Goal: Browse casually: Explore the website without a specific task or goal

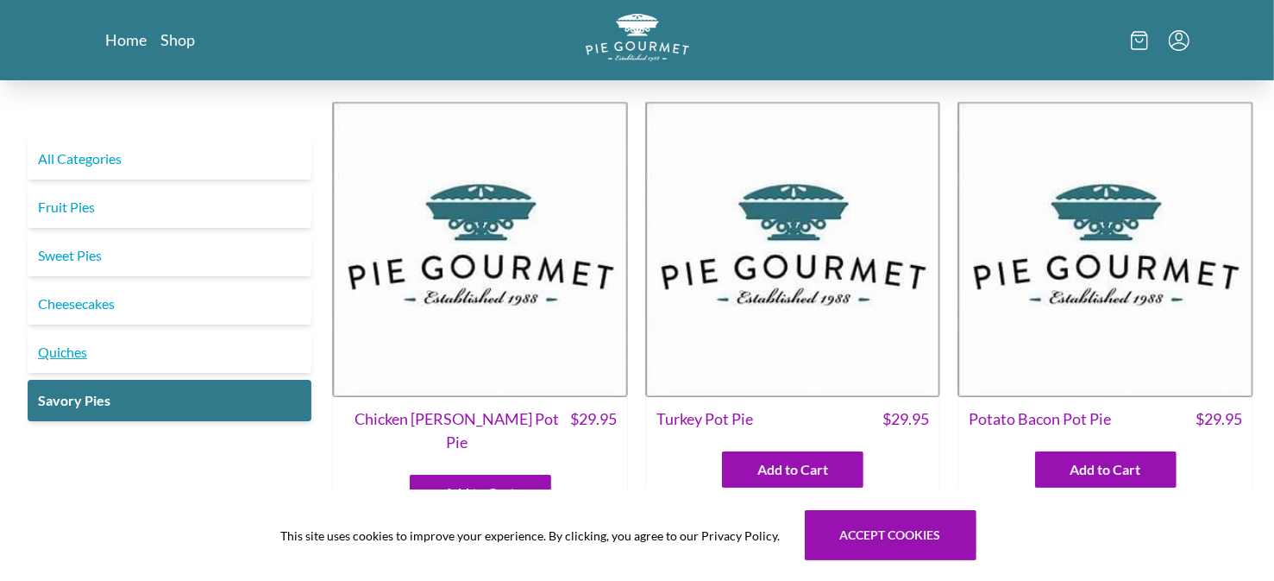
click at [98, 355] on link "Quiches" at bounding box center [170, 351] width 284 height 41
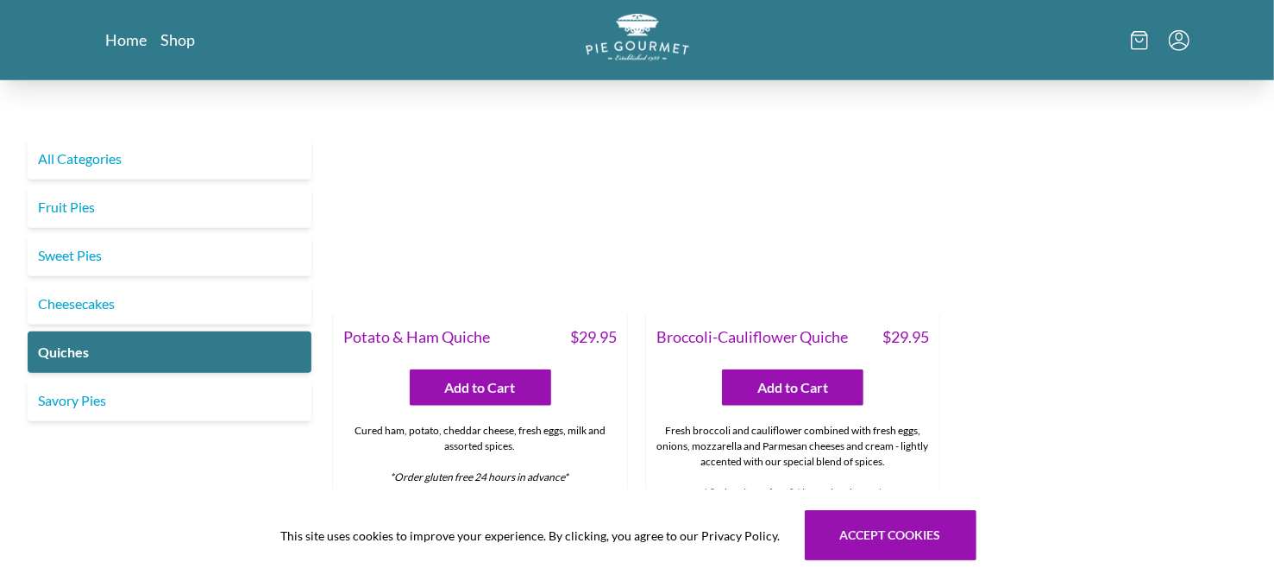
scroll to position [1109, 0]
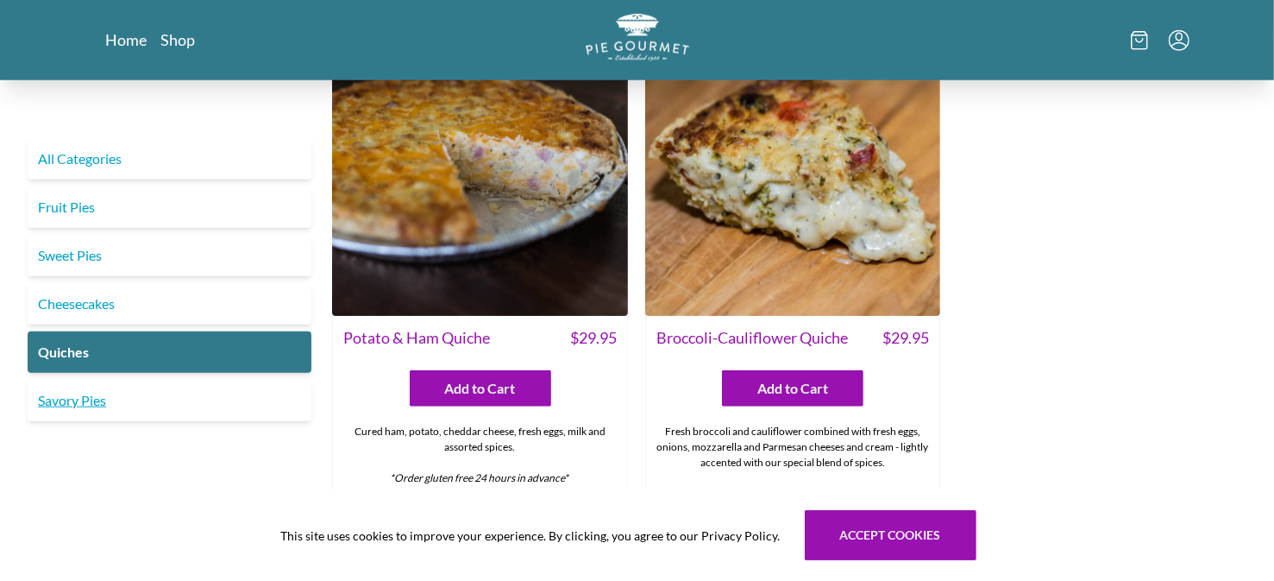
click at [91, 397] on link "Savory Pies" at bounding box center [170, 400] width 284 height 41
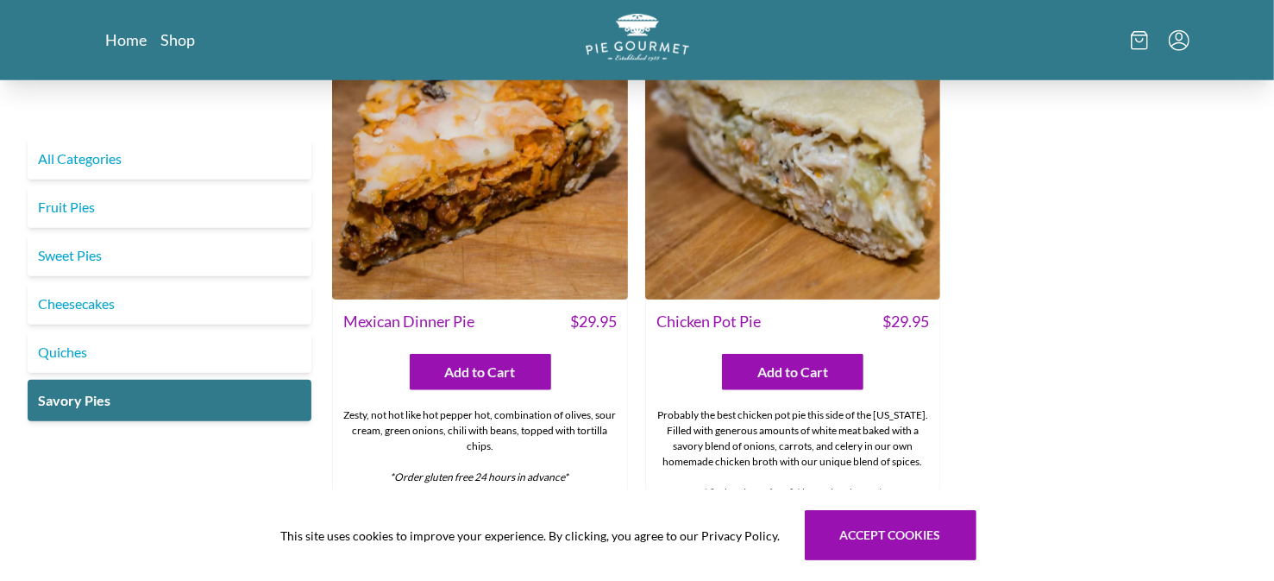
scroll to position [1047, 0]
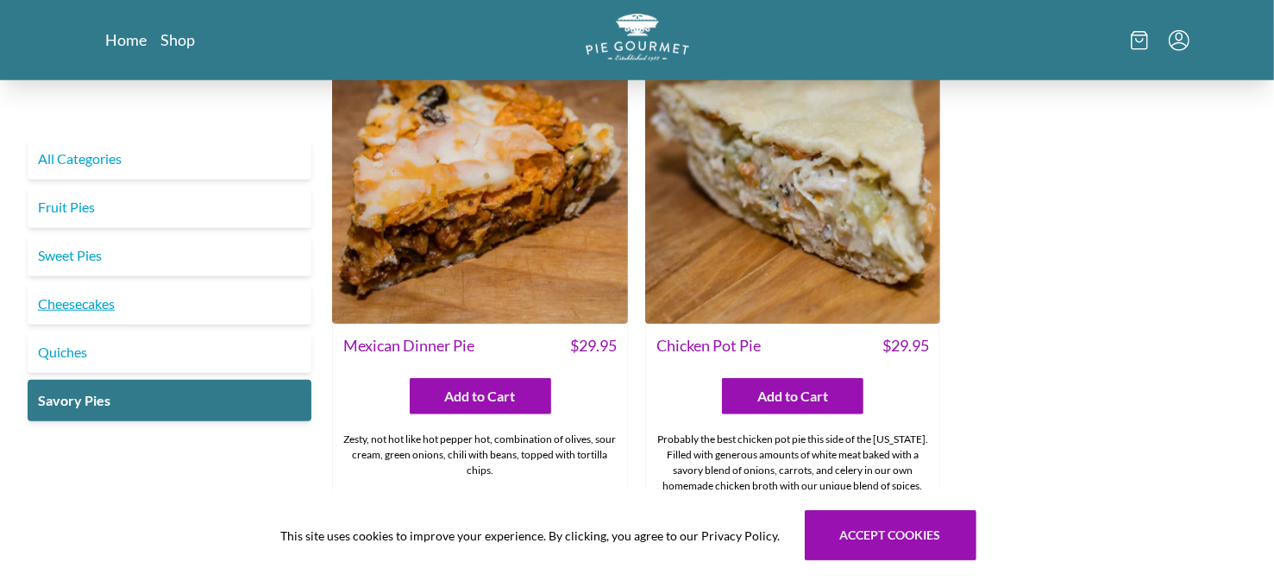
click at [86, 300] on link "Cheesecakes" at bounding box center [170, 303] width 284 height 41
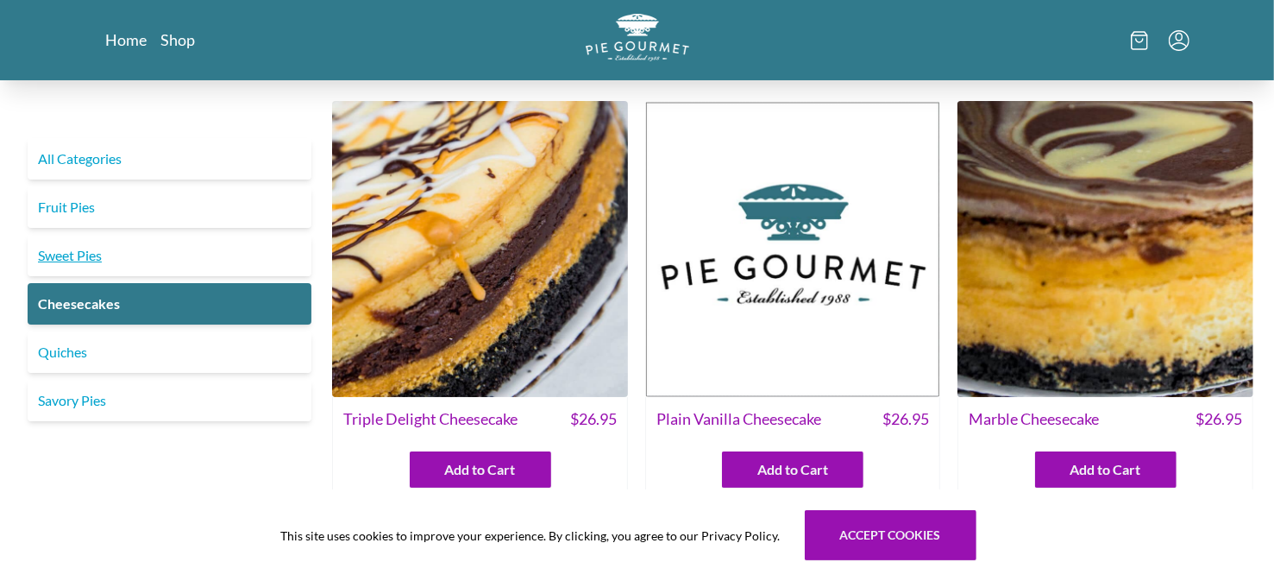
click at [83, 265] on link "Sweet Pies" at bounding box center [170, 255] width 284 height 41
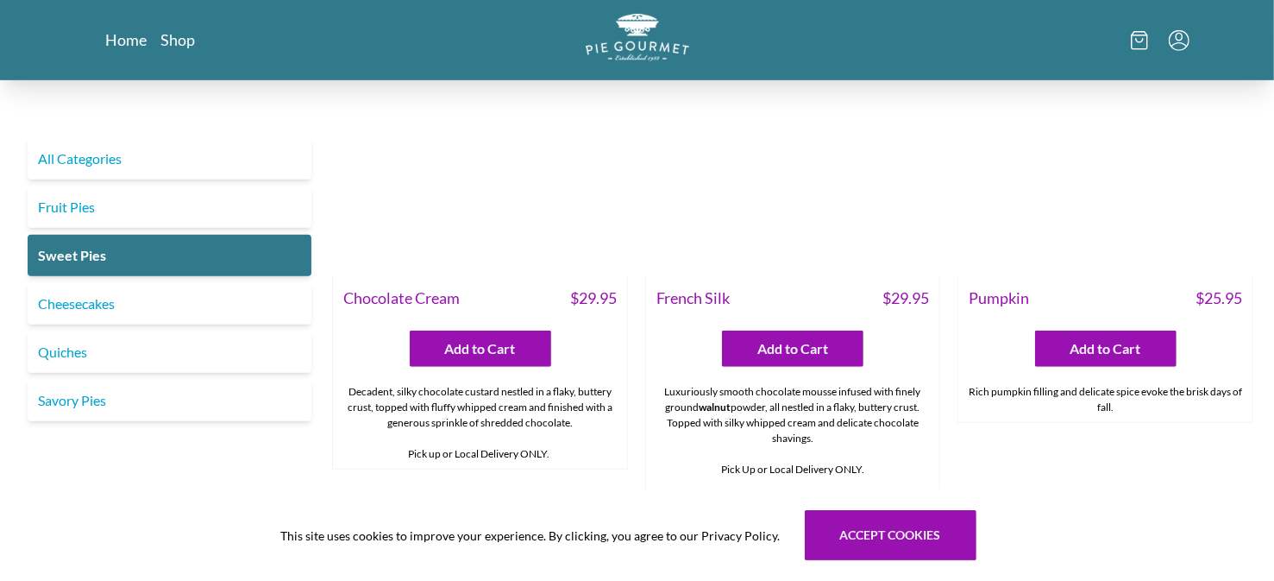
scroll to position [603, 0]
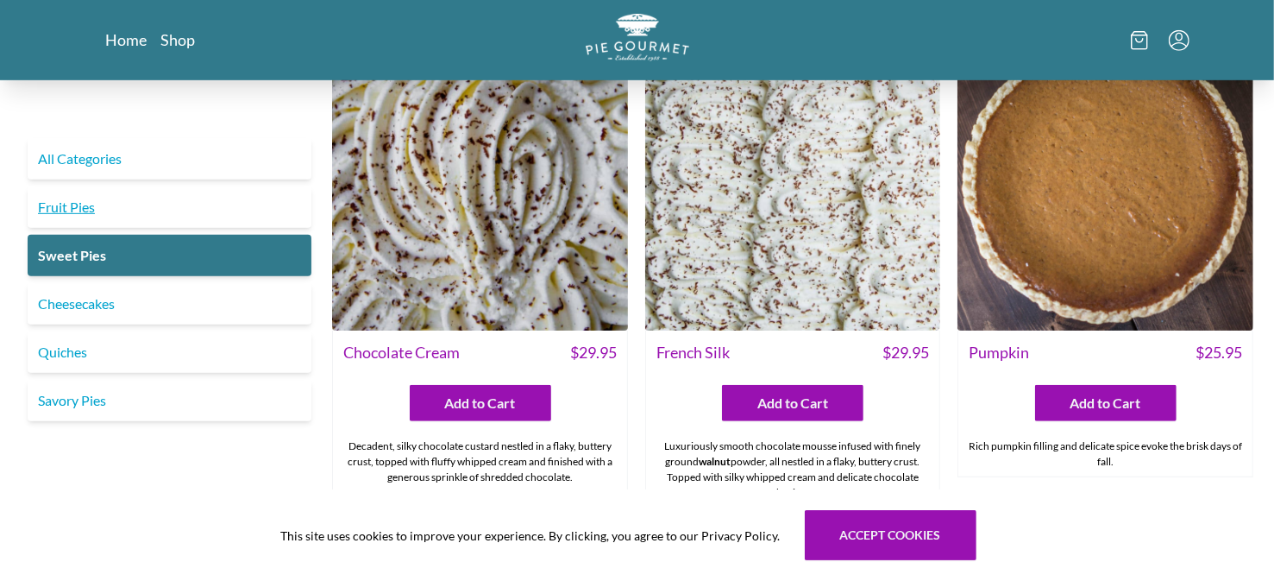
click at [63, 216] on link "Fruit Pies" at bounding box center [170, 206] width 284 height 41
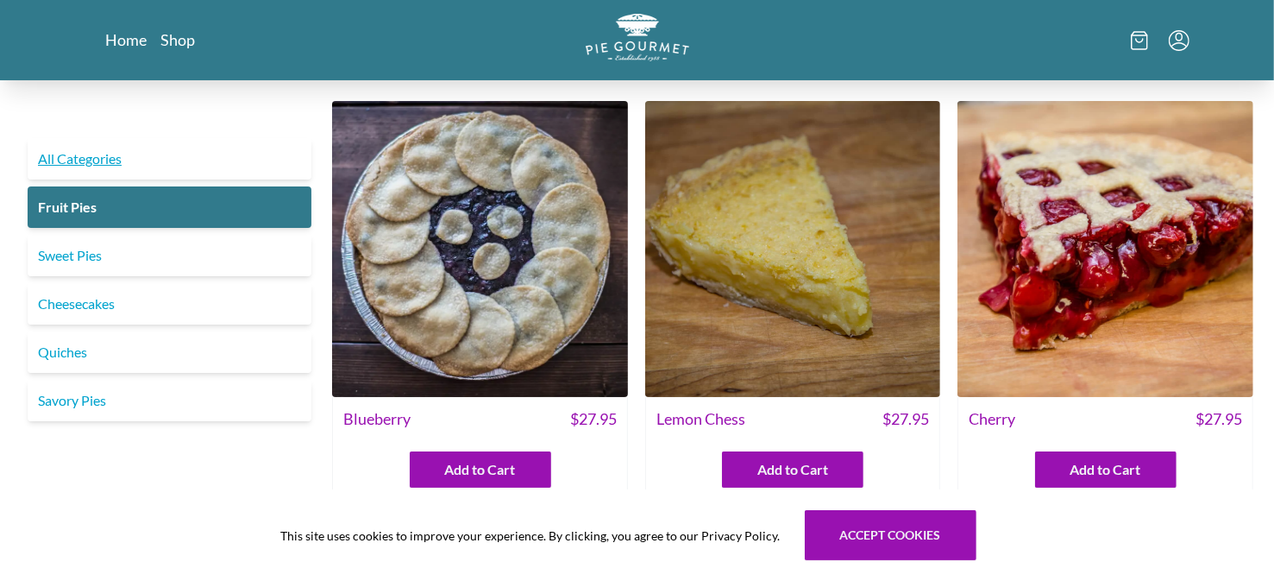
click at [74, 150] on link "All Categories" at bounding box center [170, 158] width 284 height 41
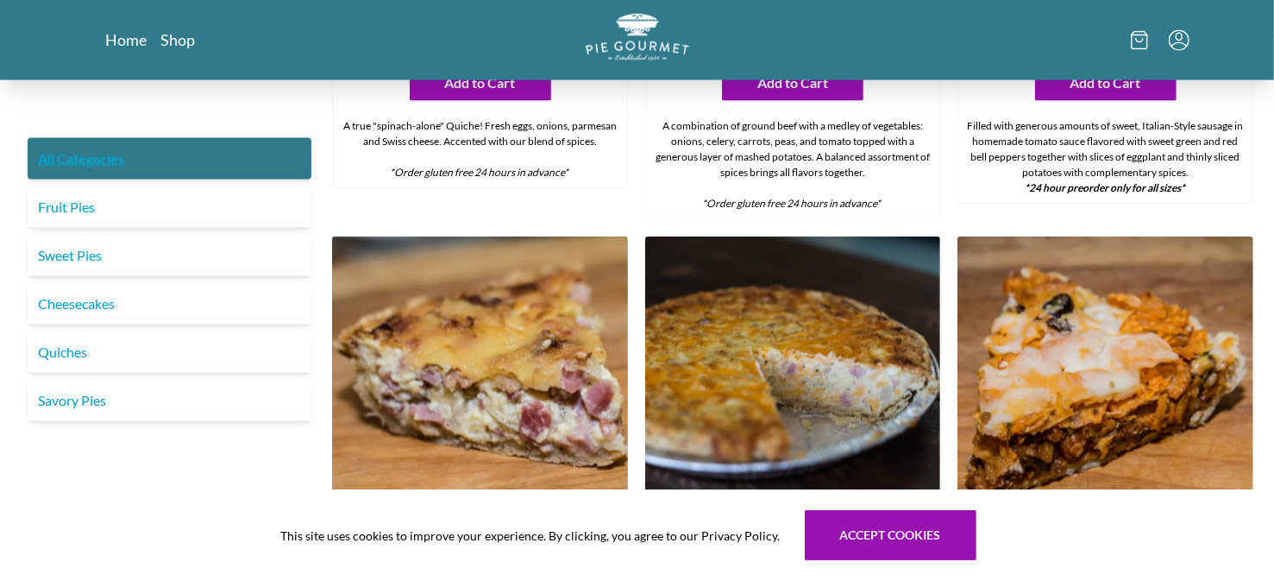
scroll to position [1984, 0]
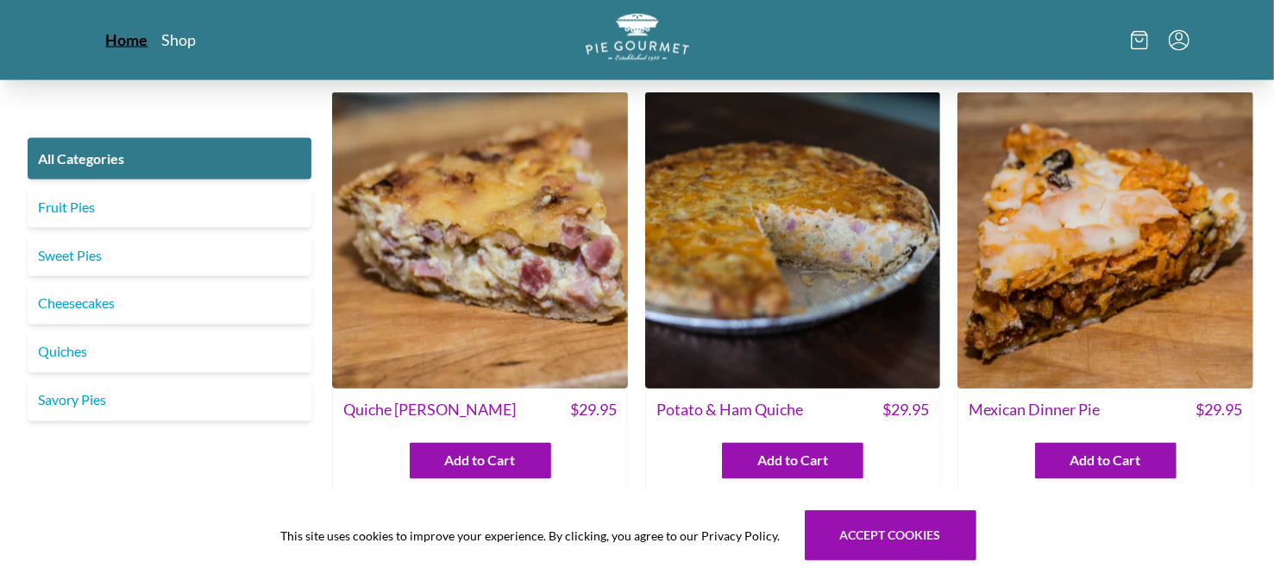
click at [116, 39] on link "Home" at bounding box center [127, 39] width 42 height 21
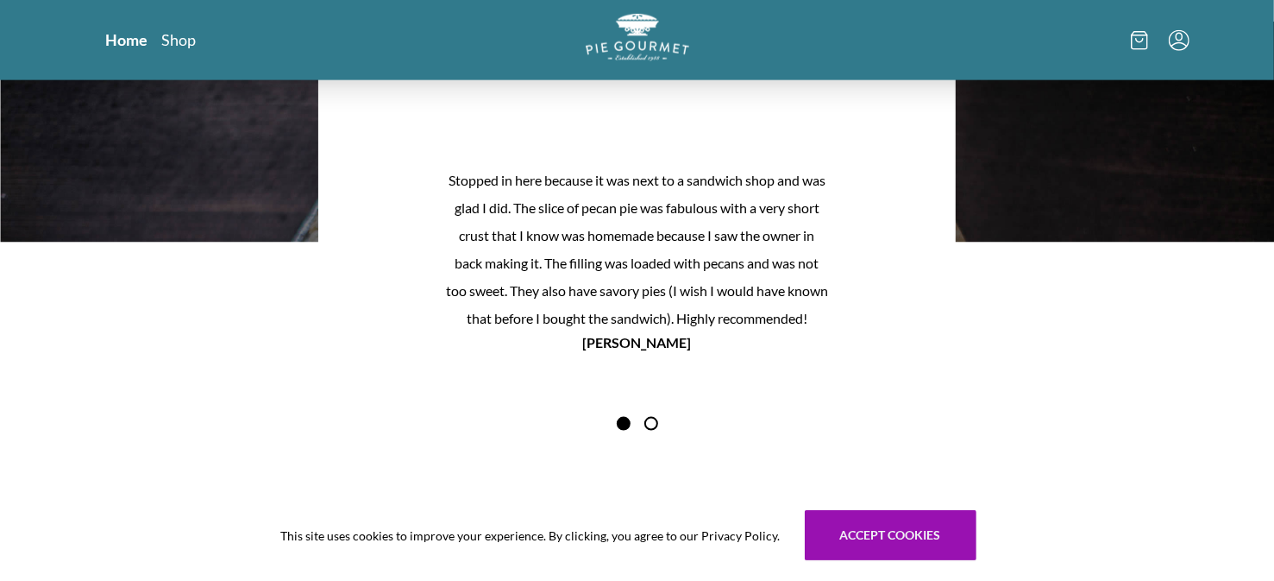
scroll to position [1553, 0]
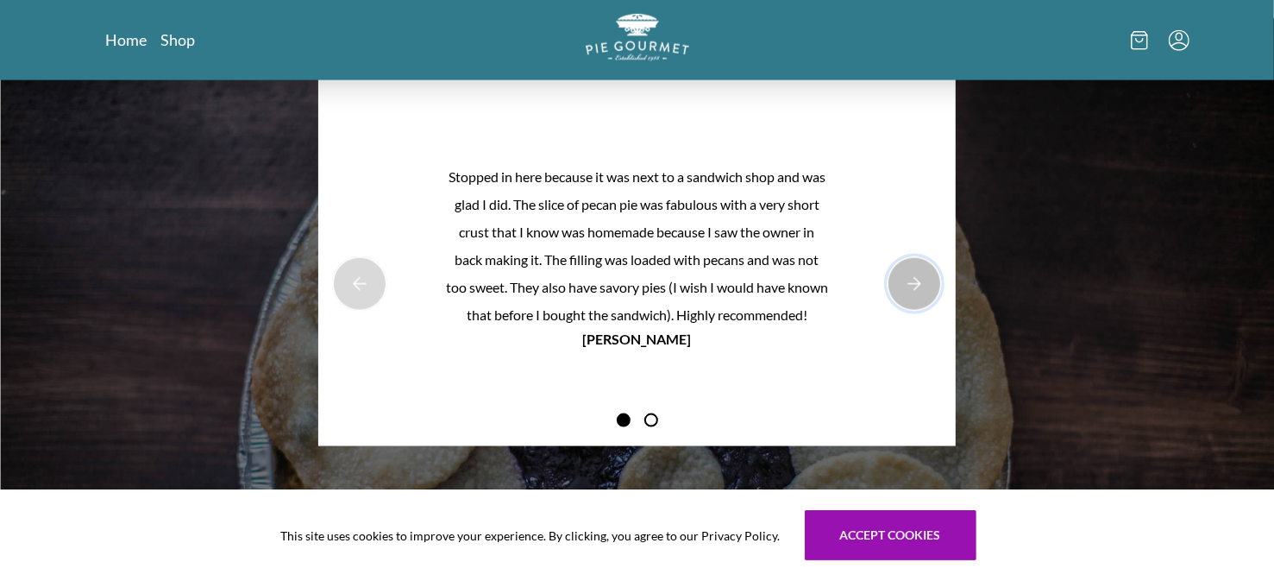
click at [918, 282] on button "Next Product Image" at bounding box center [914, 283] width 55 height 55
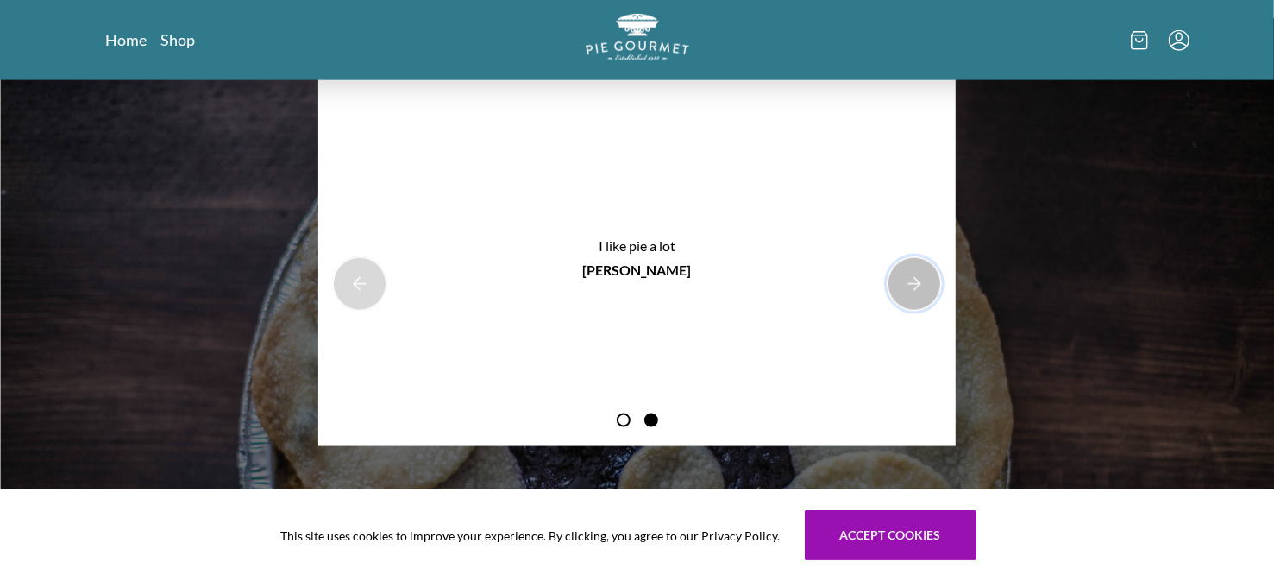
click at [918, 282] on button "Next Product Image" at bounding box center [914, 283] width 55 height 55
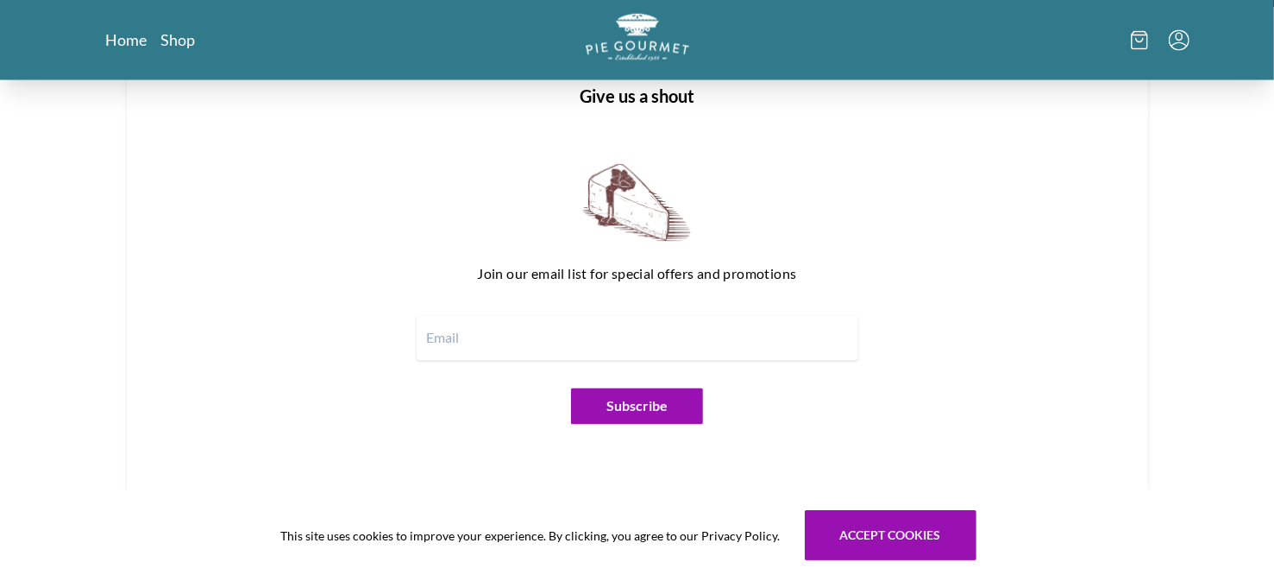
scroll to position [2185, 0]
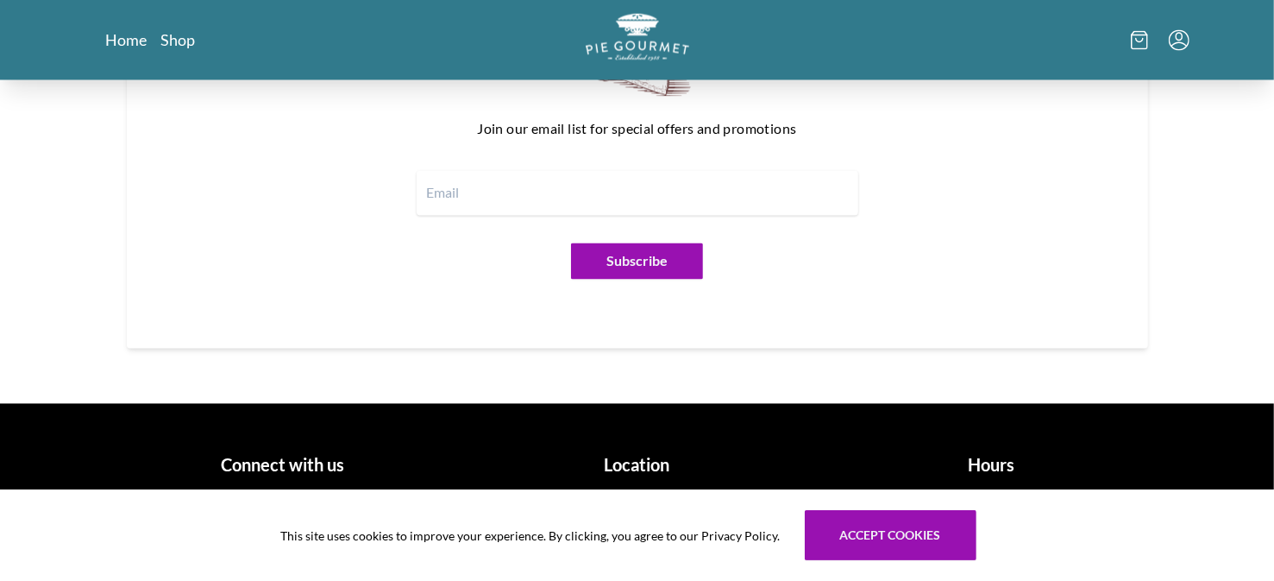
click at [988, 465] on h1 "Hours" at bounding box center [991, 465] width 341 height 26
click at [988, 462] on h1 "Hours" at bounding box center [991, 465] width 341 height 26
click at [981, 458] on h1 "Hours" at bounding box center [991, 465] width 341 height 26
click at [302, 469] on h1 "Connect with us" at bounding box center [283, 465] width 341 height 26
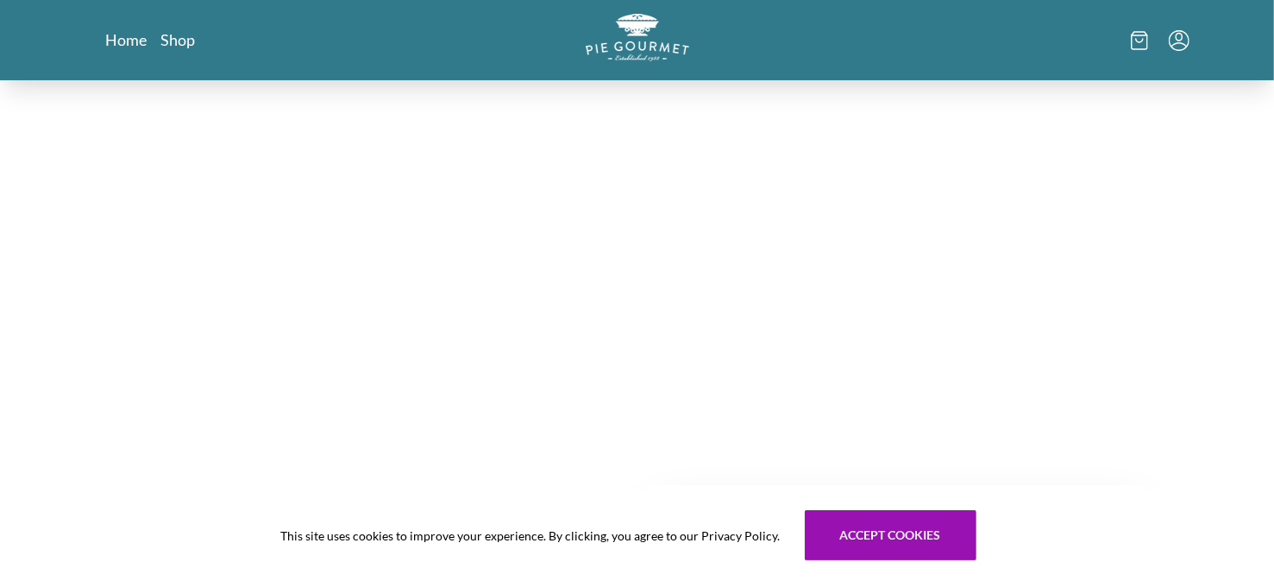
scroll to position [431, 0]
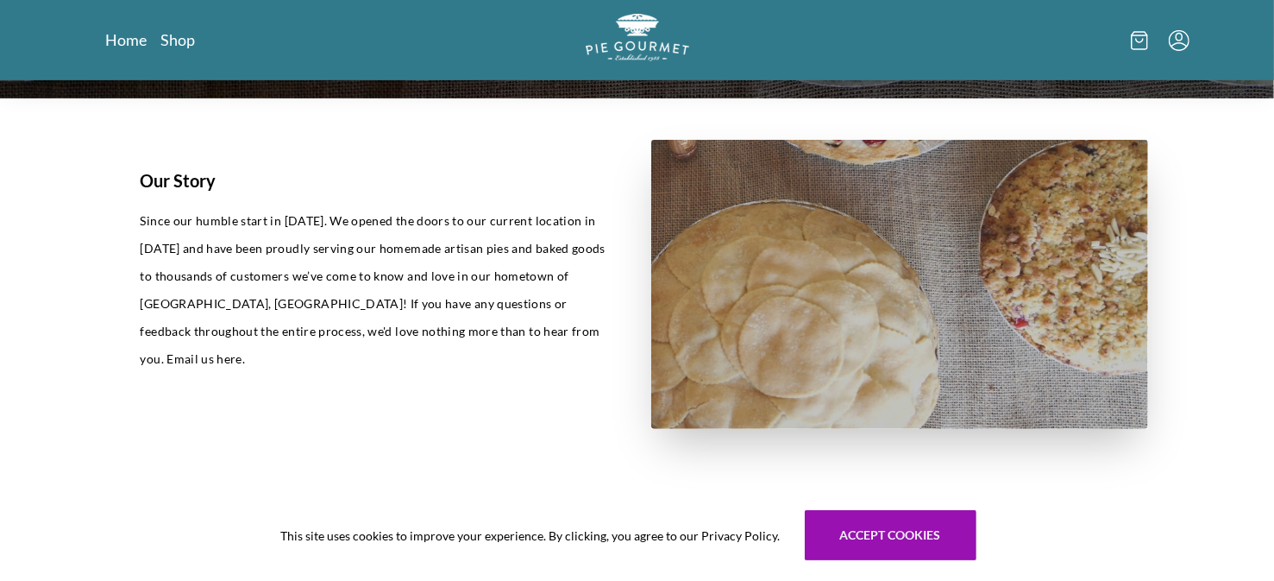
click at [1176, 34] on icon "Menu" at bounding box center [1178, 36] width 7 height 9
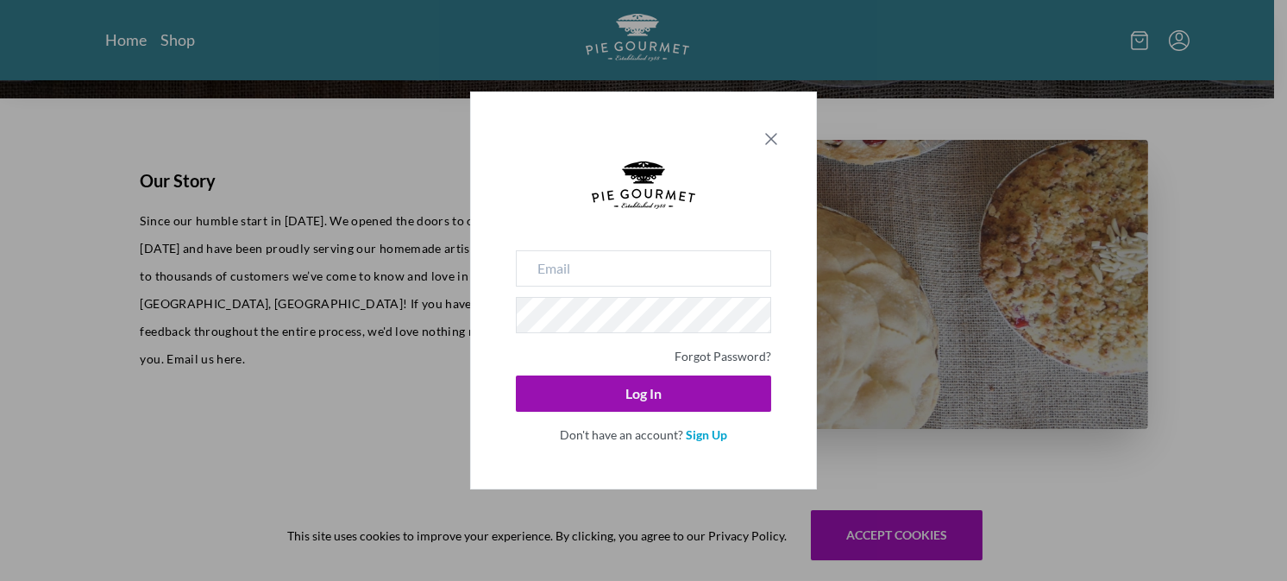
click at [771, 134] on icon "Close panel" at bounding box center [771, 139] width 21 height 21
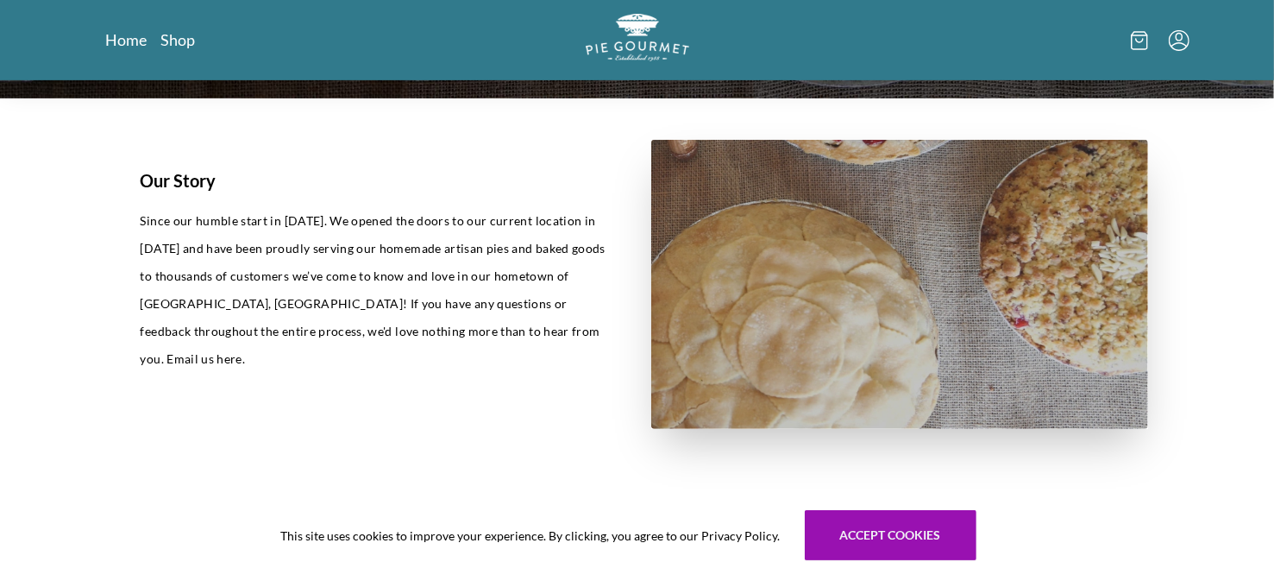
click at [1140, 38] on icon at bounding box center [1139, 40] width 17 height 19
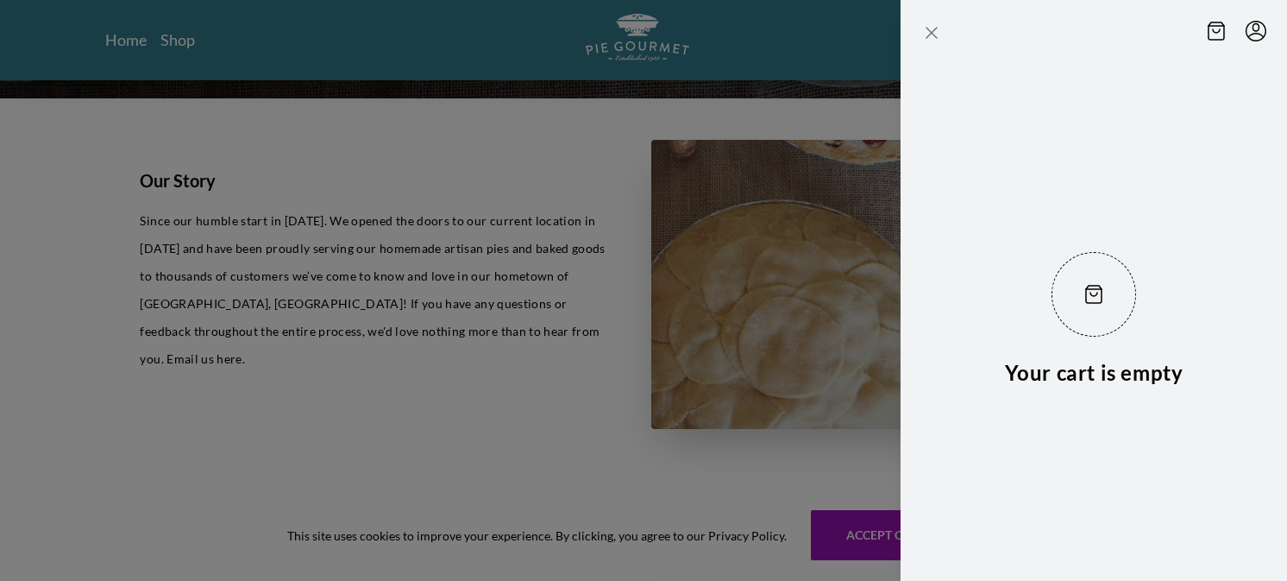
click at [928, 24] on icon "Close panel" at bounding box center [932, 32] width 21 height 21
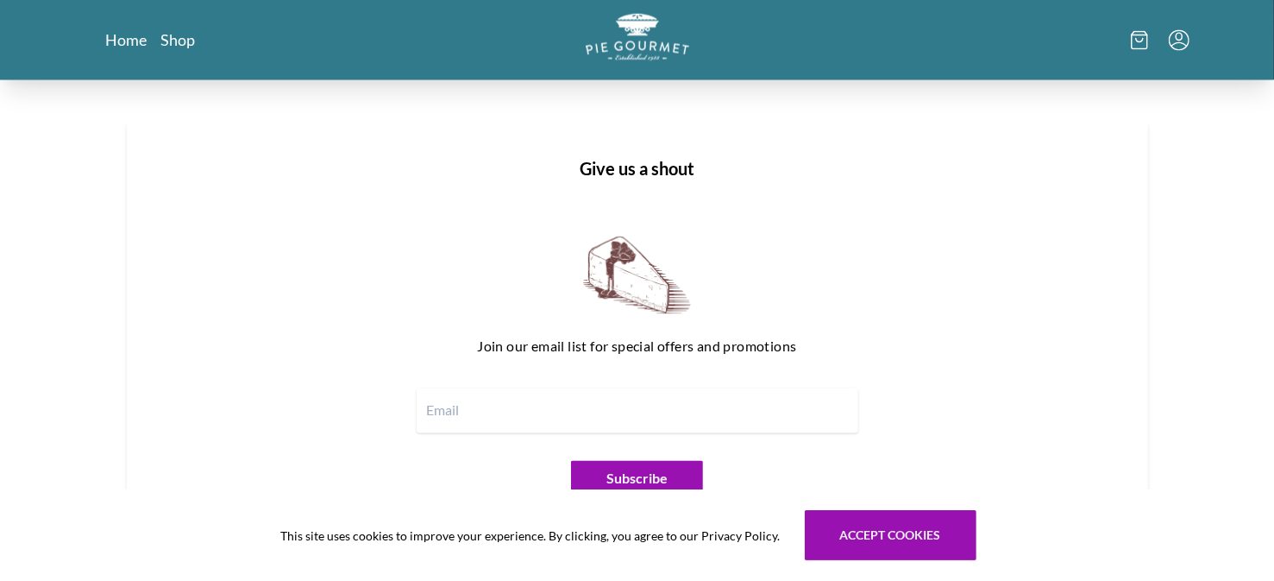
scroll to position [1926, 0]
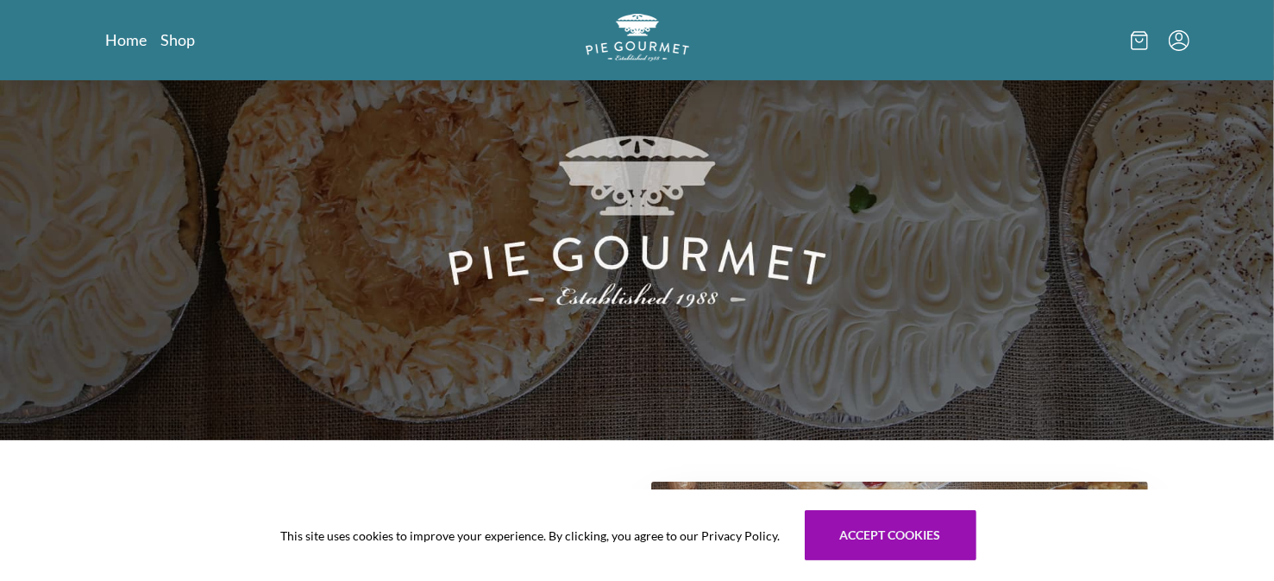
scroll to position [0, 0]
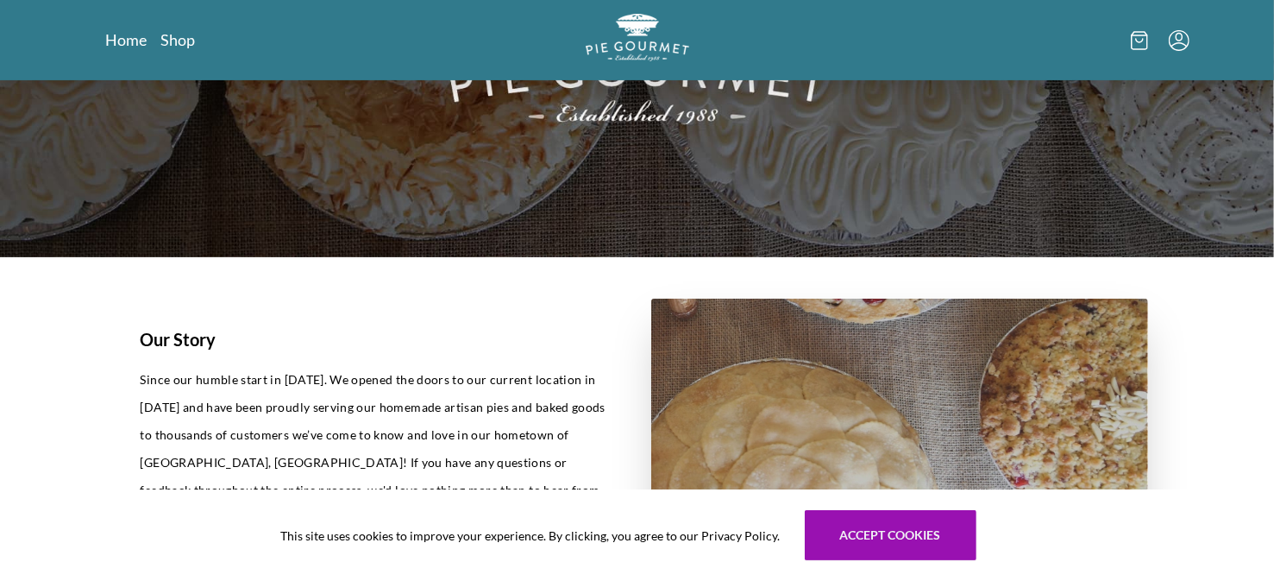
scroll to position [86, 0]
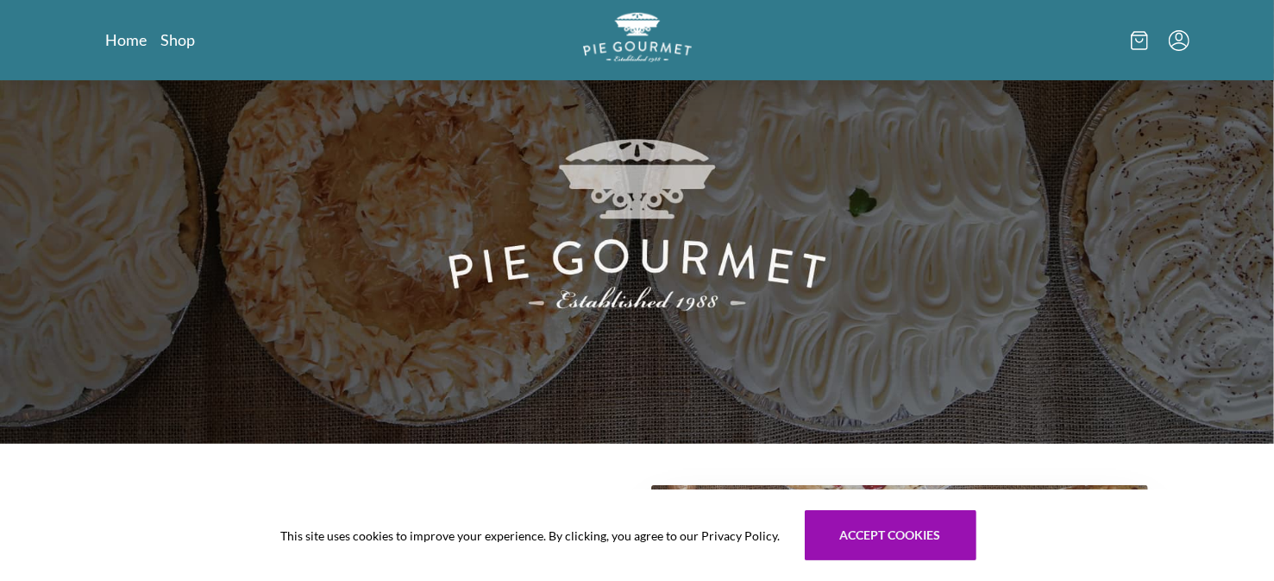
click at [635, 33] on img "Logo" at bounding box center [637, 37] width 109 height 50
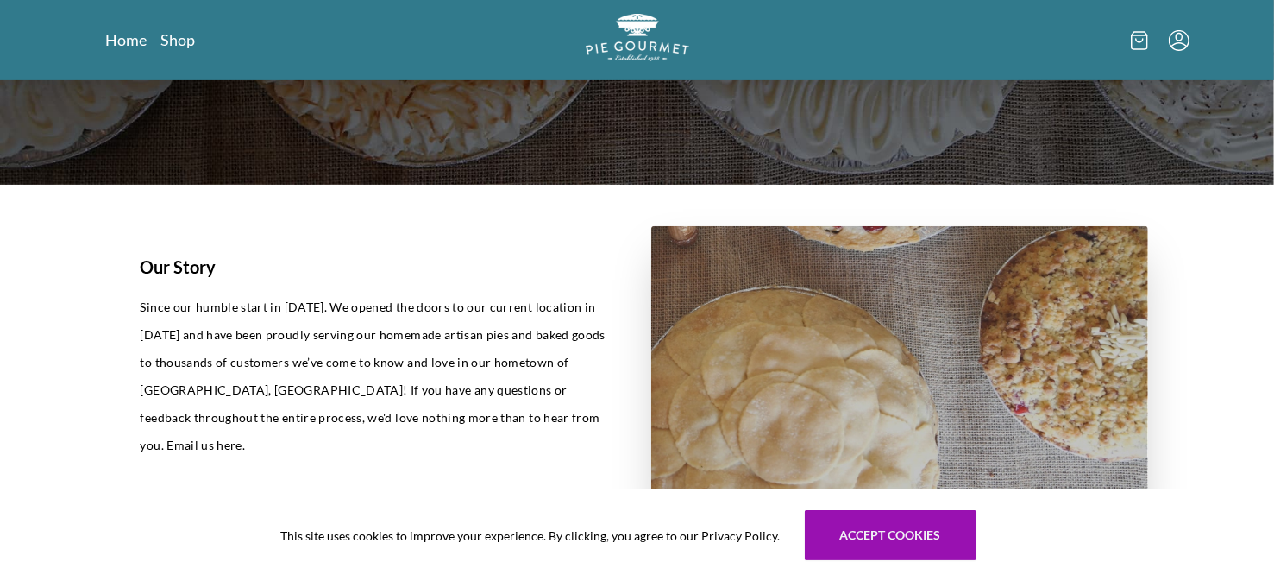
scroll to position [431, 0]
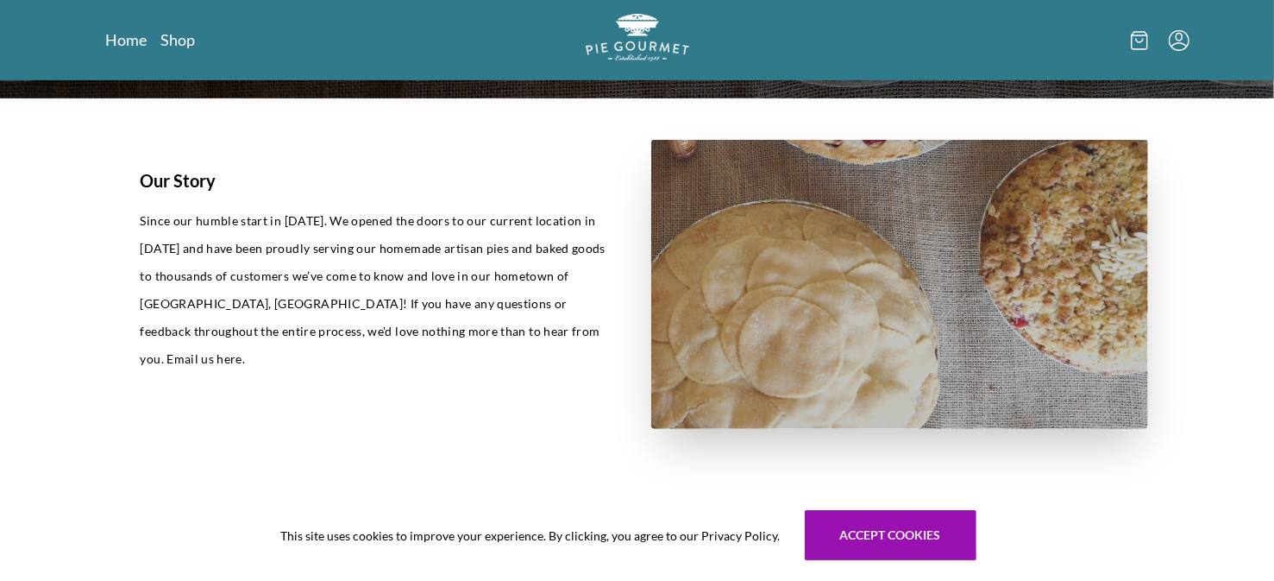
scroll to position [1984, 0]
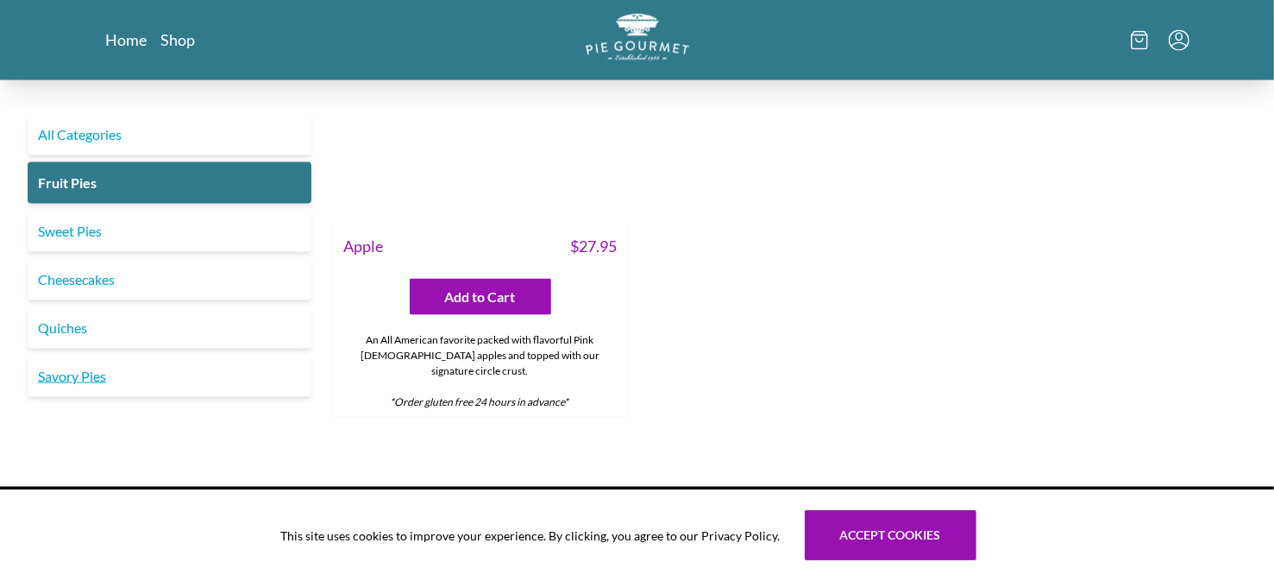
scroll to position [1787, 0]
